Goal: Transaction & Acquisition: Purchase product/service

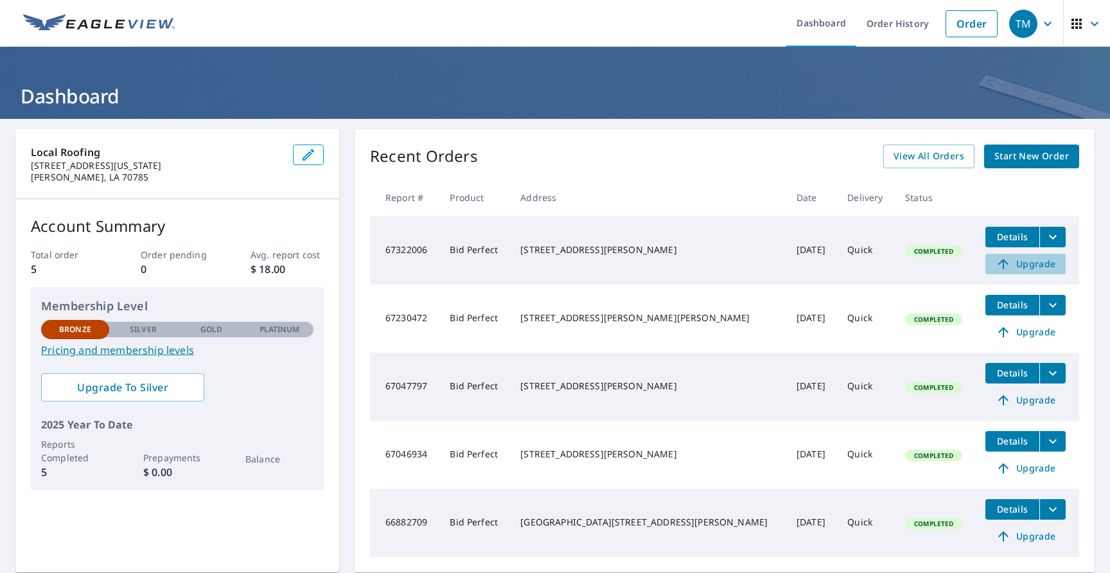
click at [1003, 262] on span "Upgrade" at bounding box center [1025, 263] width 65 height 15
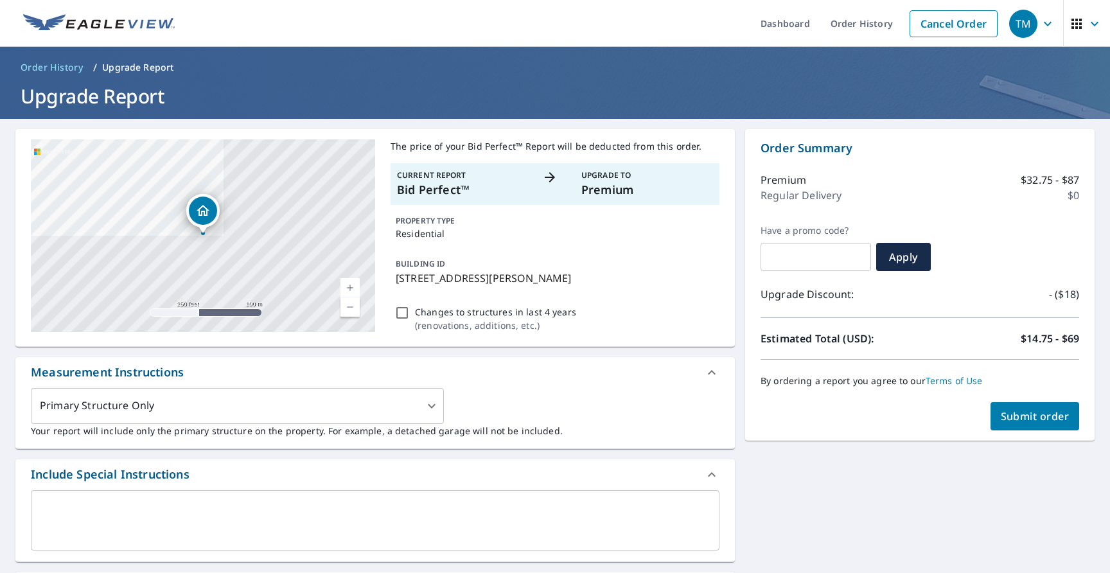
click at [1021, 337] on p "$14.75 - $69" at bounding box center [1050, 338] width 58 height 15
click at [1038, 416] on span "Submit order" at bounding box center [1035, 416] width 69 height 14
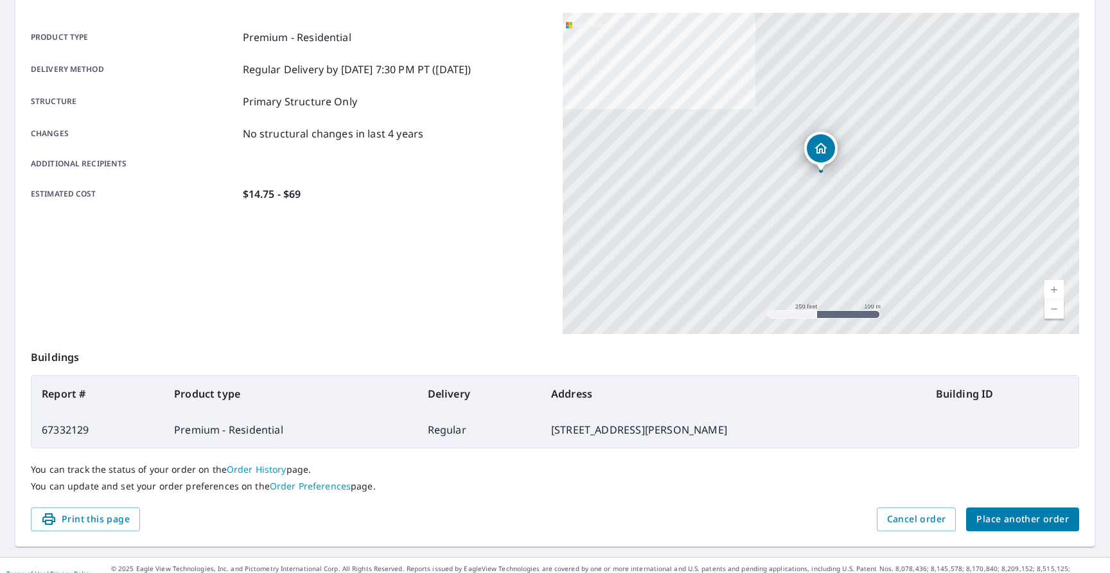
scroll to position [182, 0]
